Goal: Check status: Check status

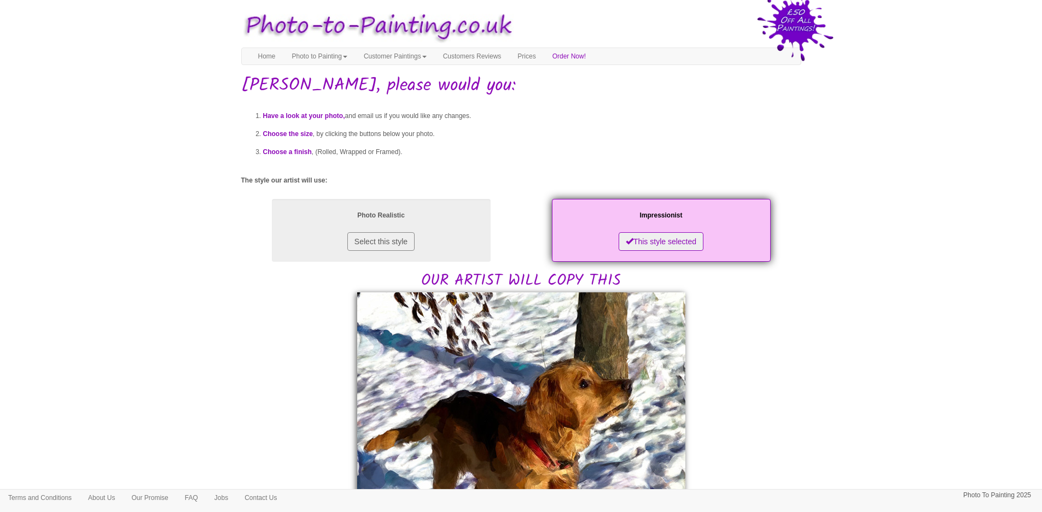
click at [764, 143] on li "Choose the size , by clicking the buttons below your photo." at bounding box center [532, 134] width 538 height 18
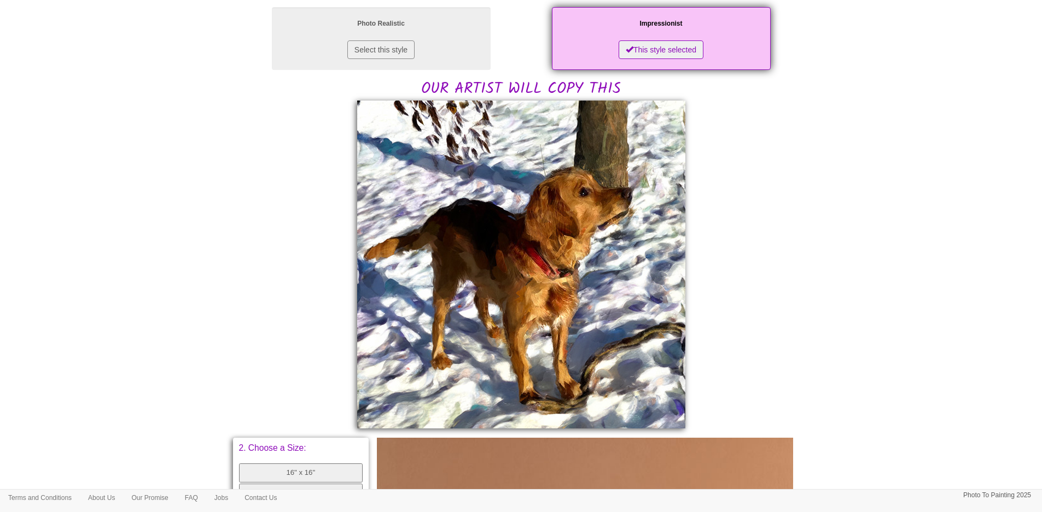
scroll to position [219, 0]
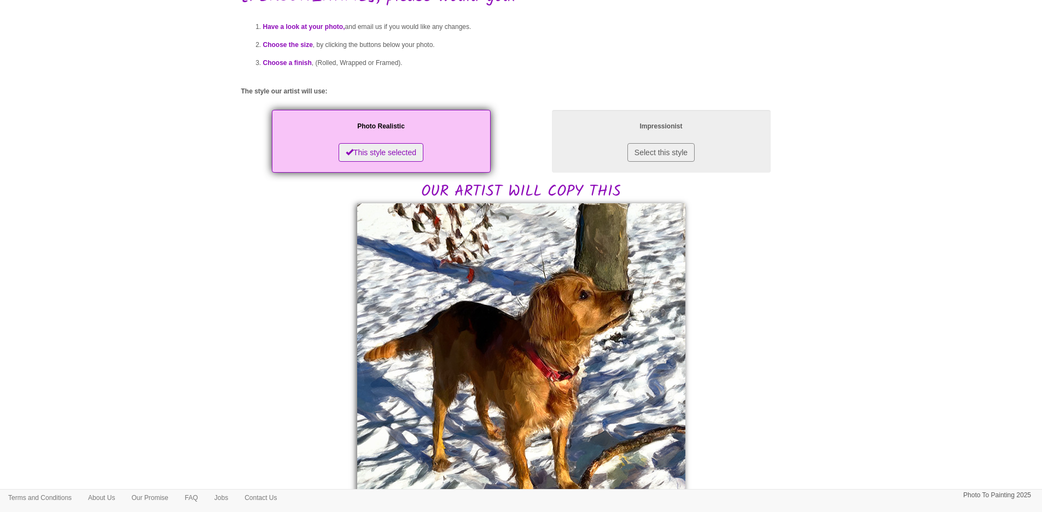
scroll to position [109, 0]
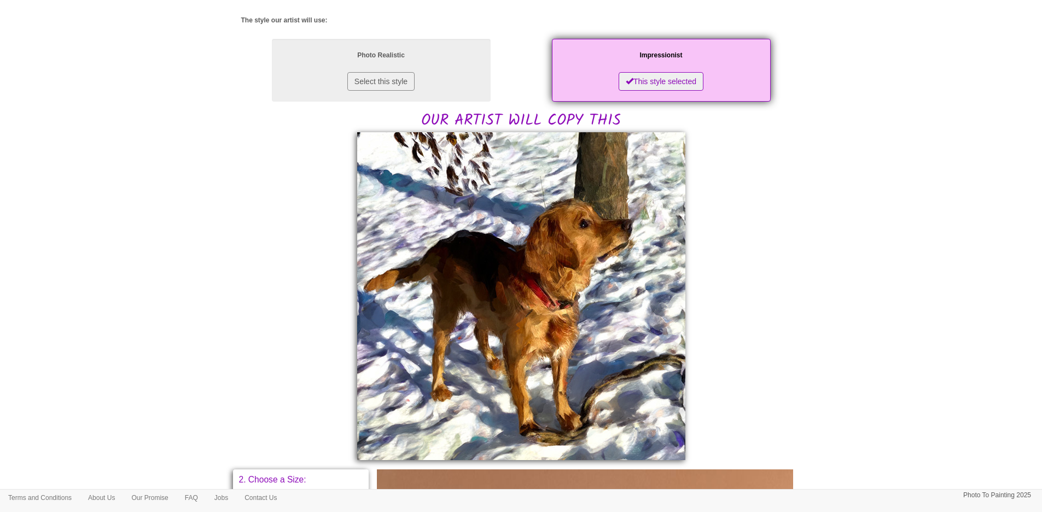
scroll to position [150, 0]
